Goal: Navigation & Orientation: Find specific page/section

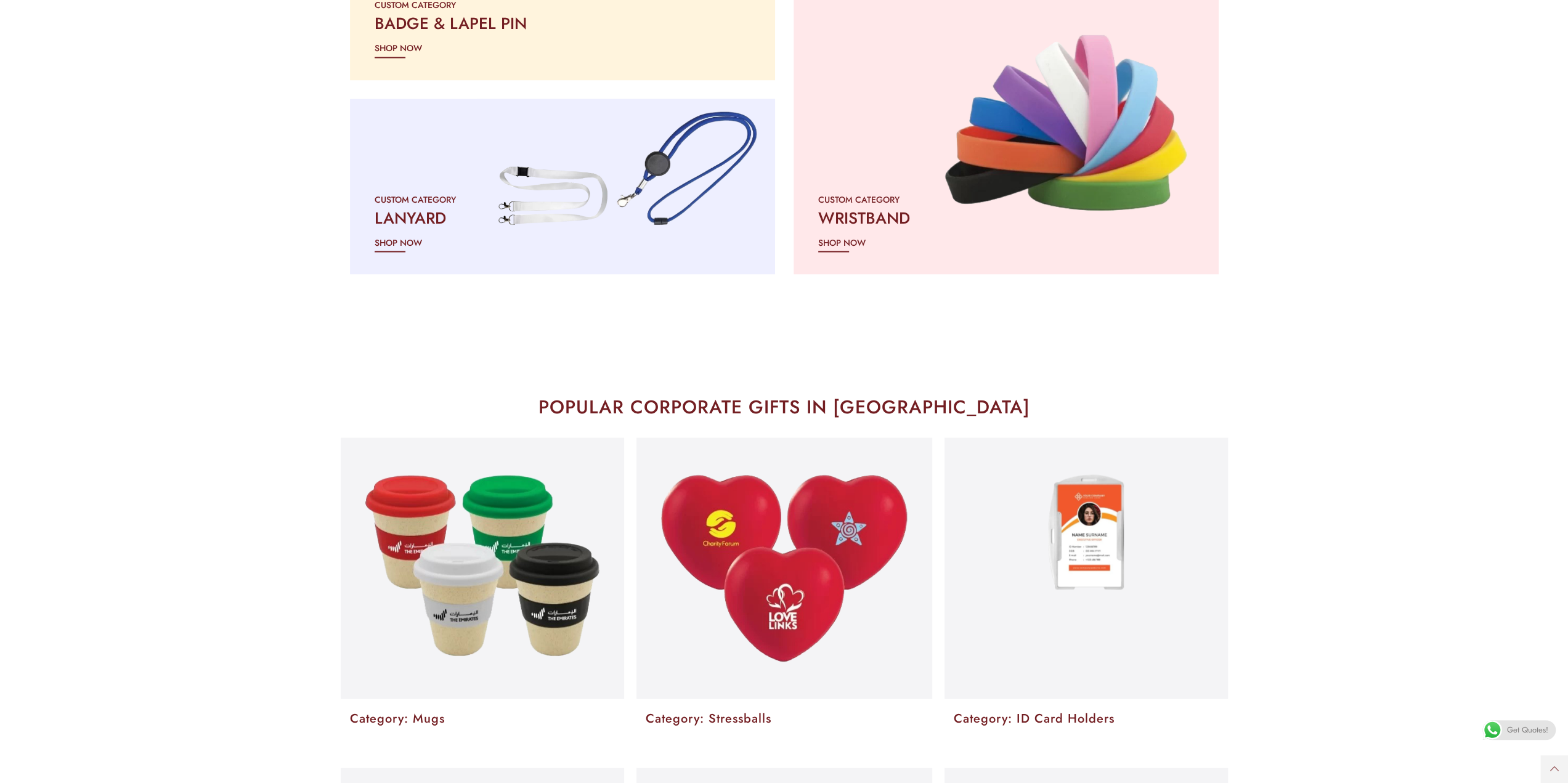
scroll to position [1850, 0]
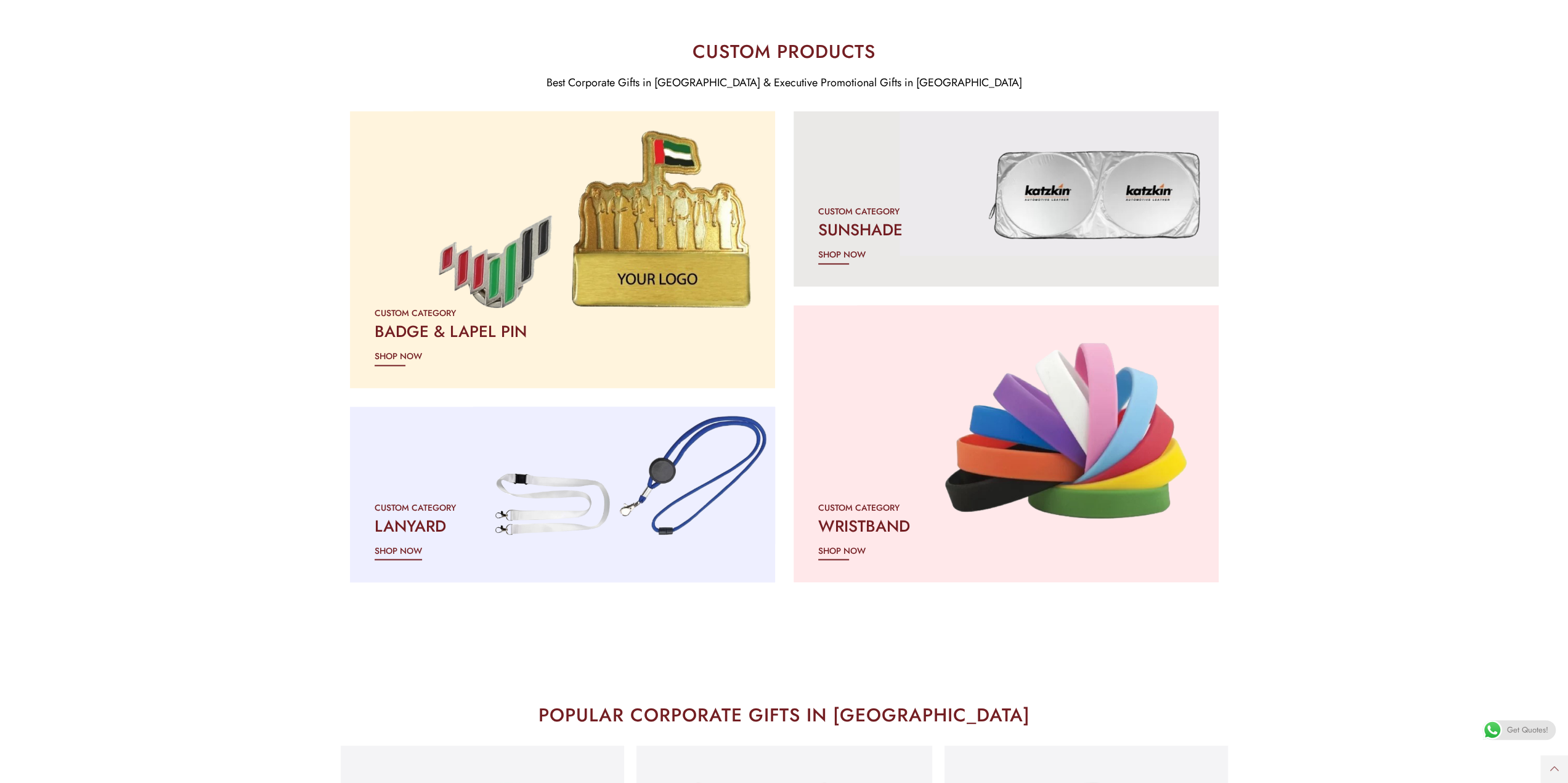
click at [536, 487] on div "CUSTOM CATEGORY LANYARD SHOP NOW" at bounding box center [562, 528] width 425 height 108
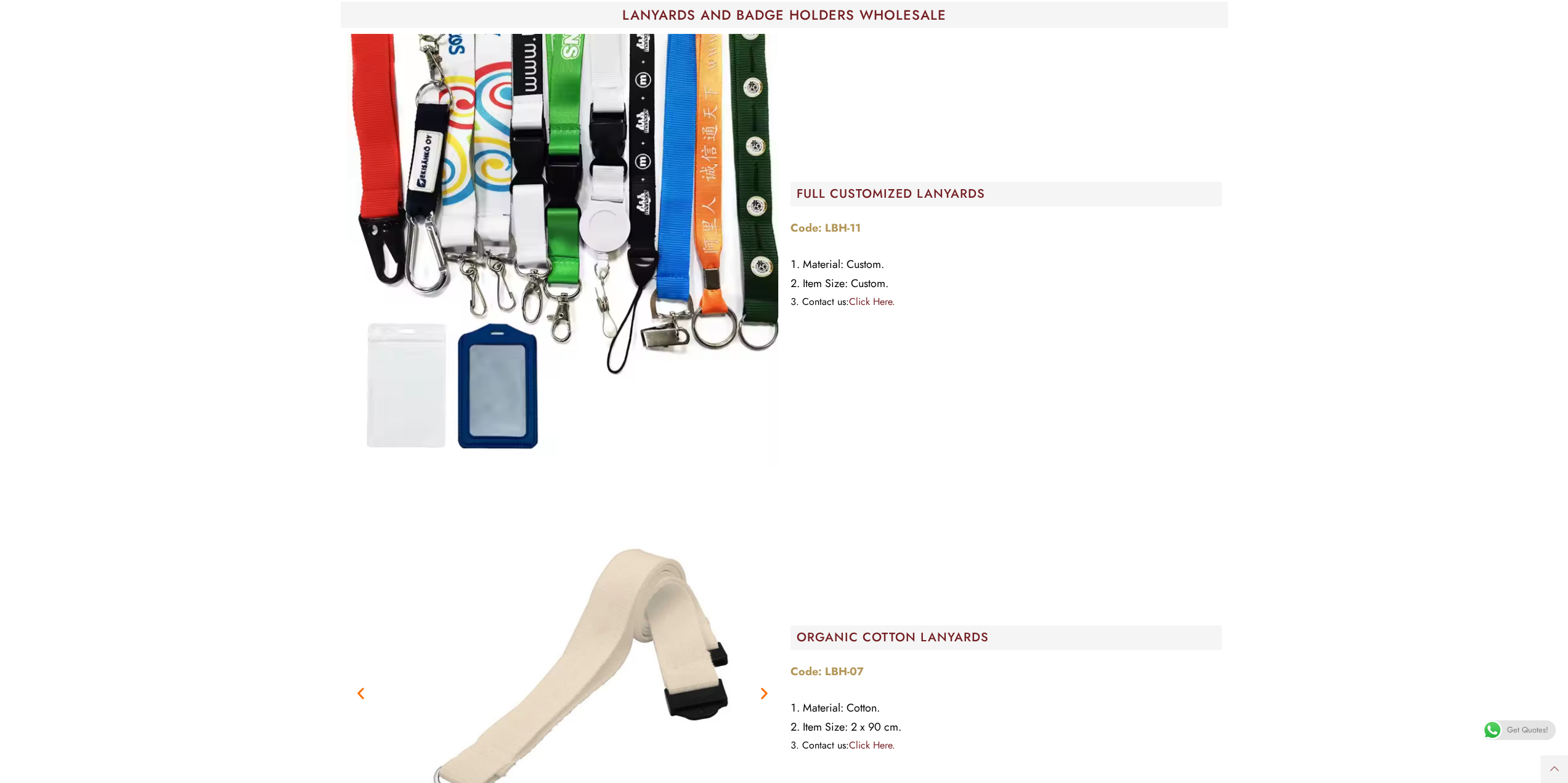
scroll to position [325, 0]
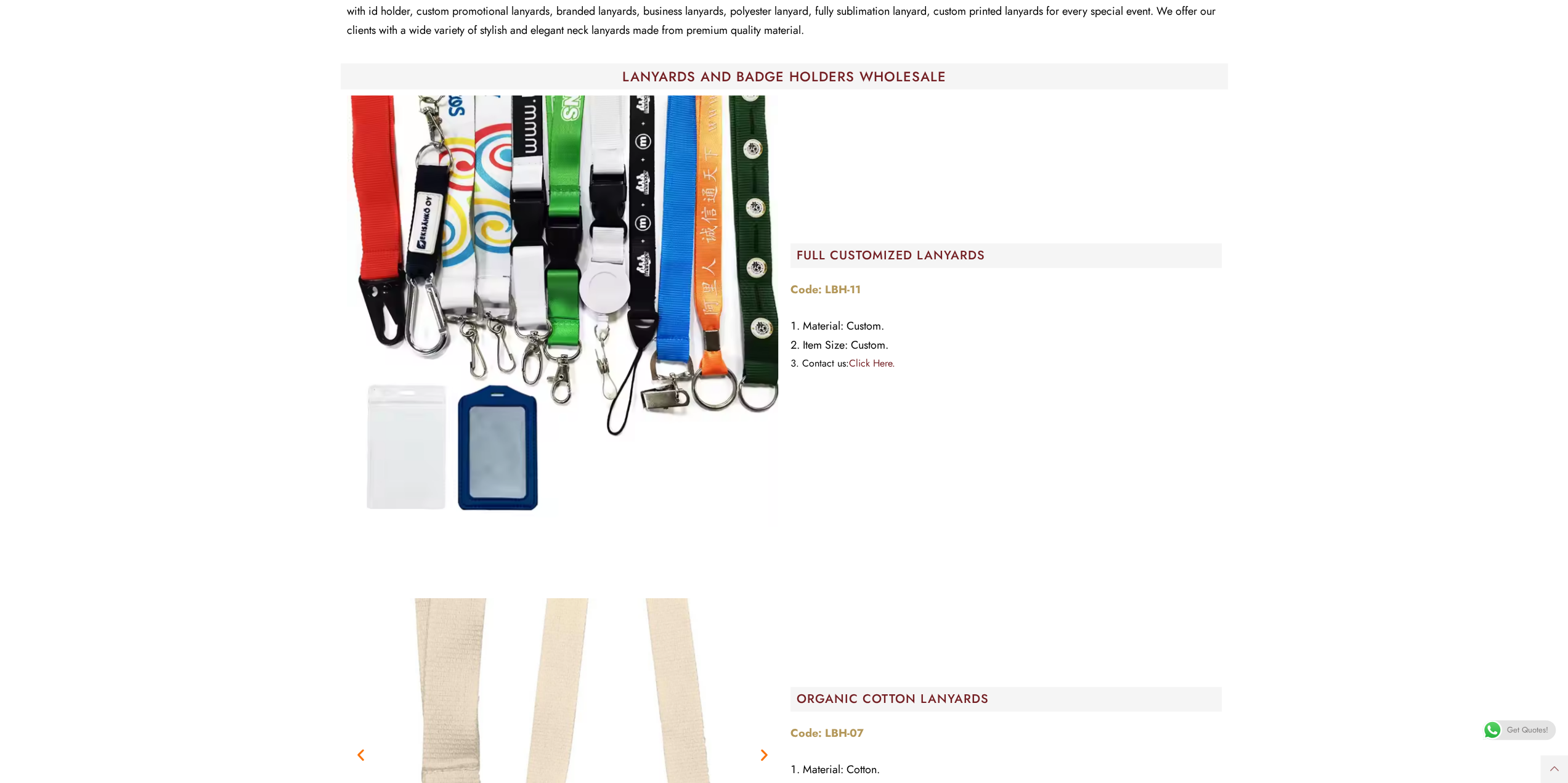
click at [611, 240] on img "Image Carousel" at bounding box center [562, 311] width 431 height 431
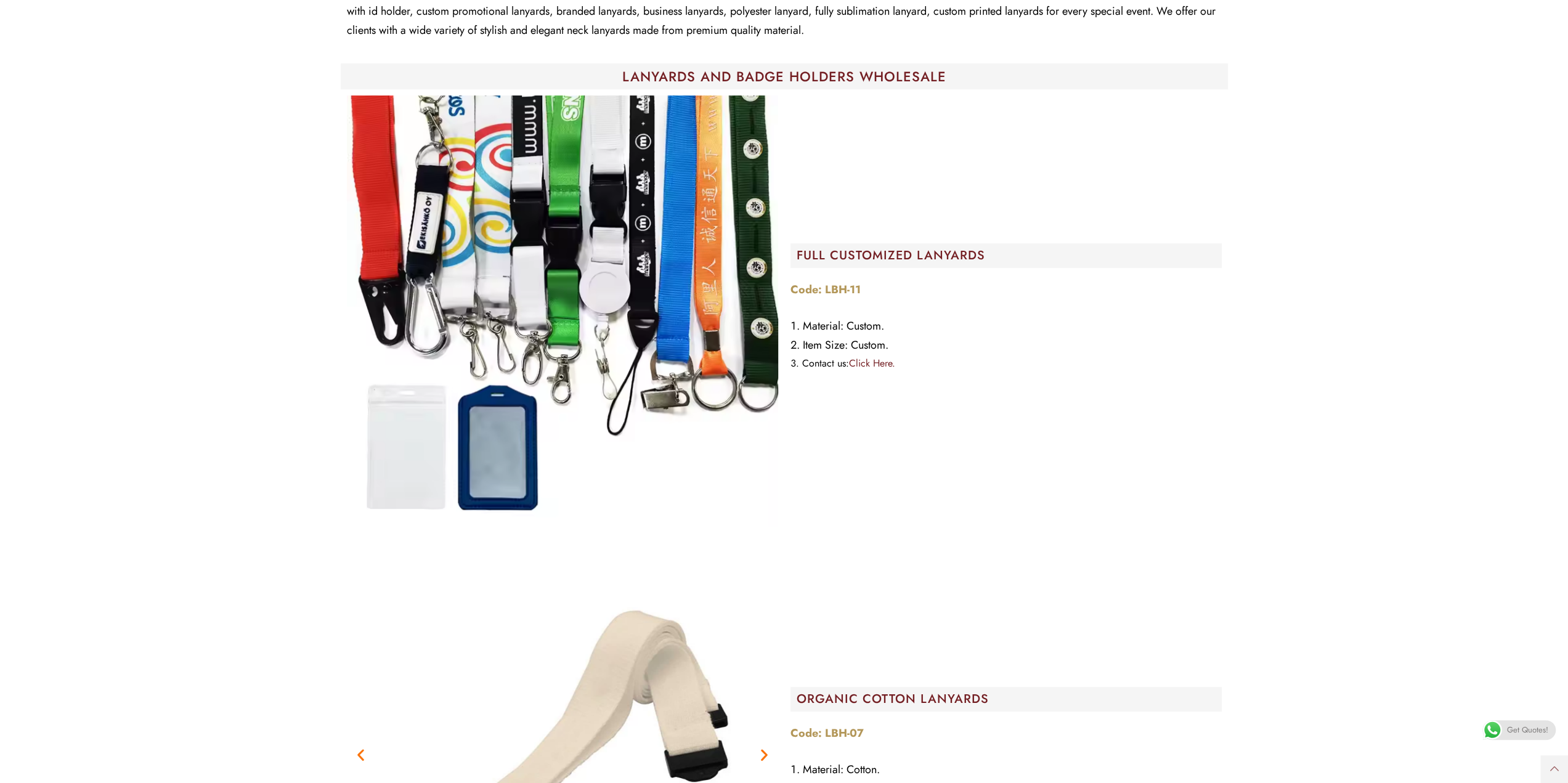
click at [861, 333] on li "Material: Custom." at bounding box center [1006, 326] width 431 height 19
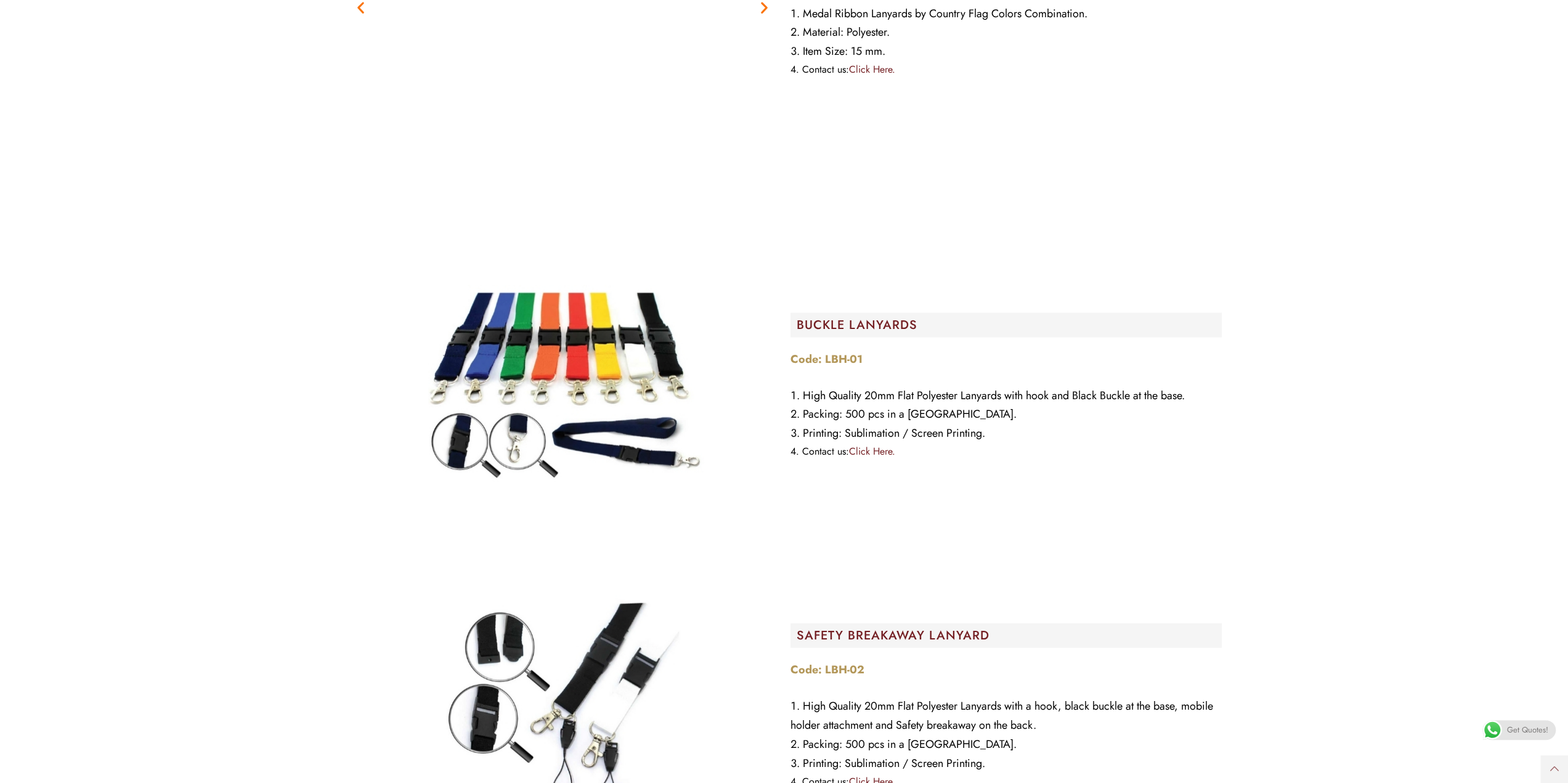
scroll to position [2589, 0]
